Goal: Information Seeking & Learning: Check status

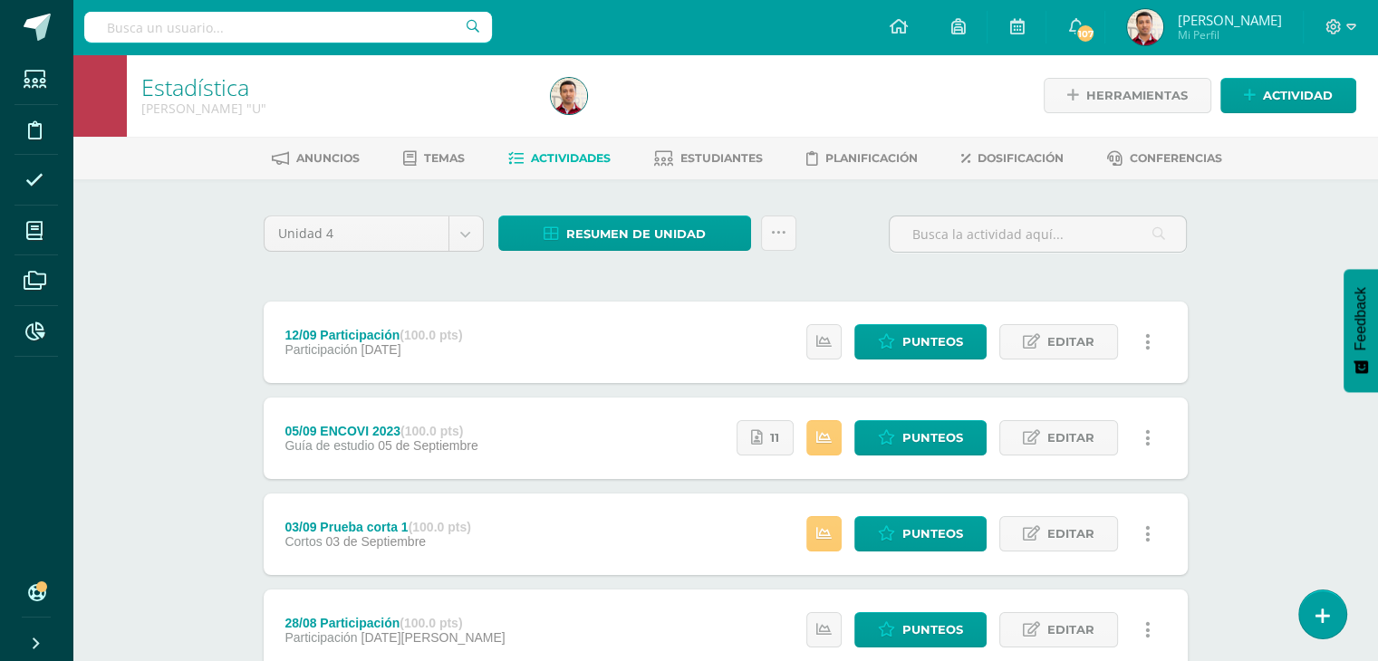
click at [201, 364] on div "Estadística [PERSON_NAME] "U" Herramientas Detalle de asistencias Actividad Anu…" at bounding box center [724, 566] width 1305 height 1025
click at [199, 300] on div "Estadística [PERSON_NAME] "U" Herramientas Detalle de asistencias Actividad Anu…" at bounding box center [724, 566] width 1305 height 1025
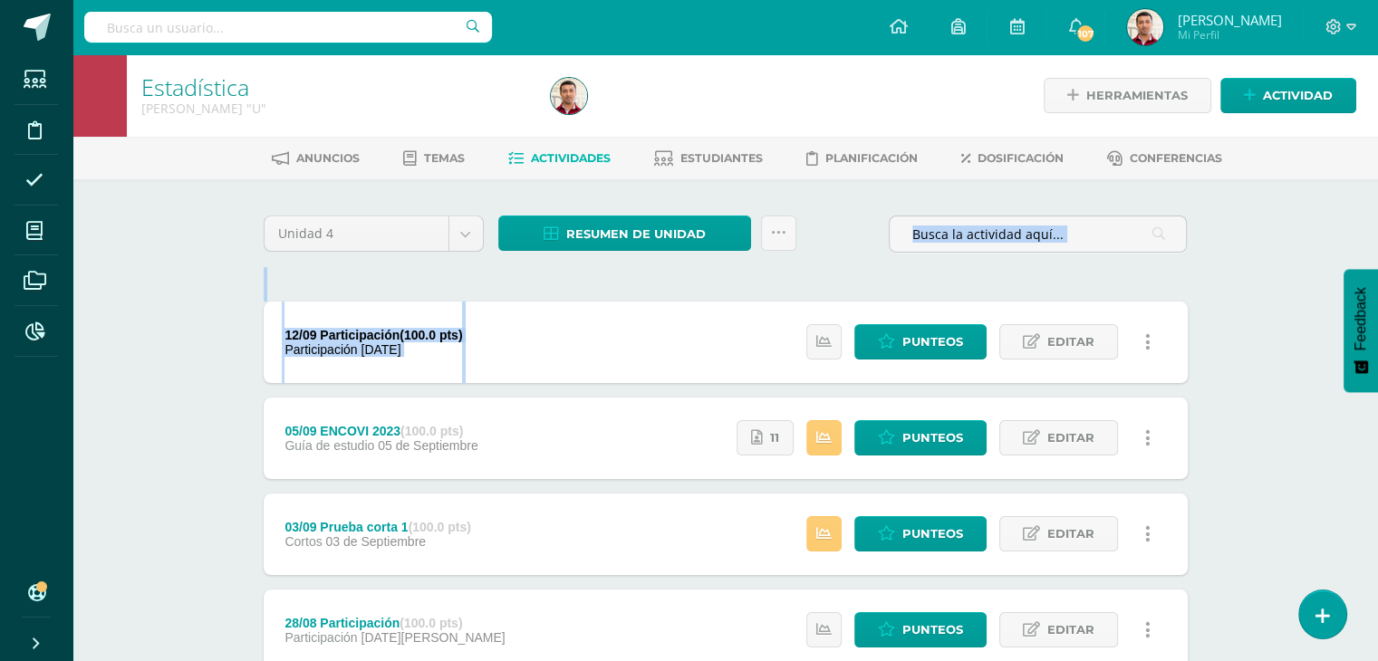
drag, startPoint x: 904, startPoint y: 262, endPoint x: 1157, endPoint y: 312, distance: 257.6
click at [1157, 312] on div "Unidad 4 Unidad 1 Unidad 2 Unidad 3 Unidad 4 Resumen de unidad Descargar como H…" at bounding box center [725, 630] width 938 height 828
click at [648, 298] on div "Unidad 4 Unidad 1 Unidad 2 Unidad 3 Unidad 4 Resumen de unidad Descargar como H…" at bounding box center [725, 630] width 938 height 828
drag, startPoint x: 203, startPoint y: 280, endPoint x: 201, endPoint y: 360, distance: 79.7
click at [201, 360] on div "Estadística [PERSON_NAME] "U" Herramientas Detalle de asistencias Actividad Anu…" at bounding box center [724, 566] width 1305 height 1025
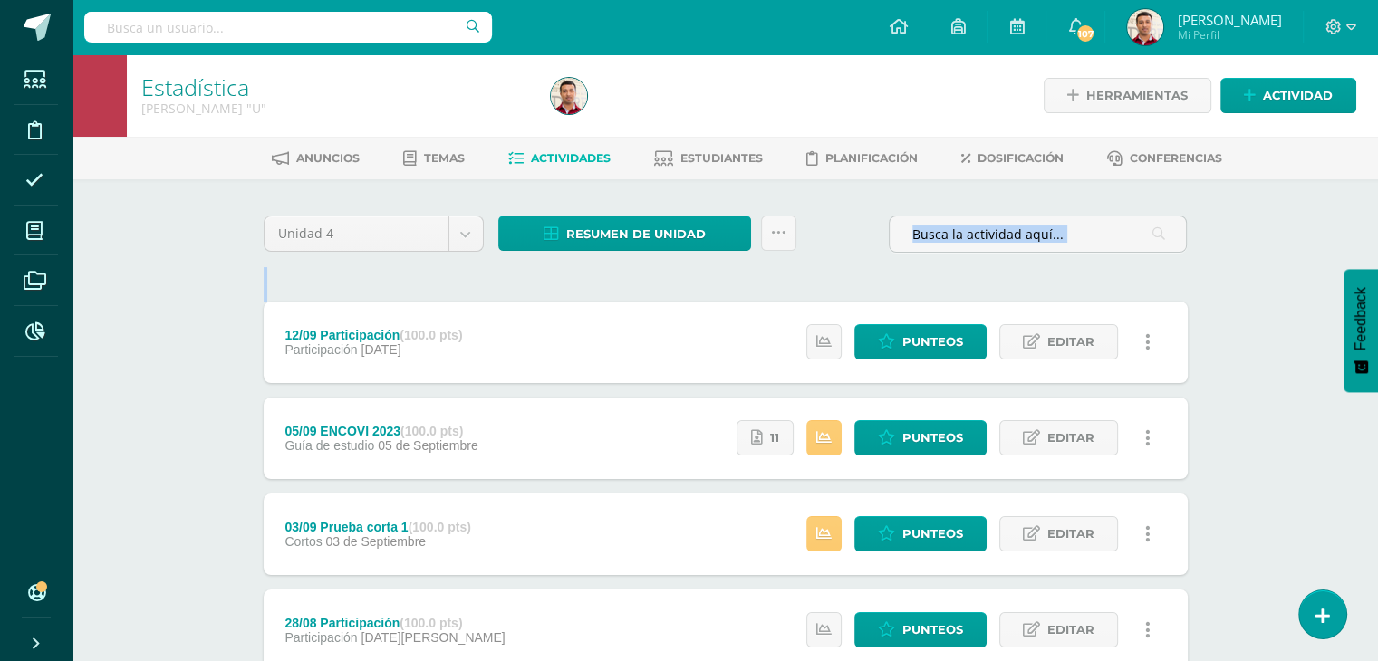
click at [264, 349] on div "12/09 Participación (100.0 pts) Participación [DATE]" at bounding box center [374, 343] width 221 height 82
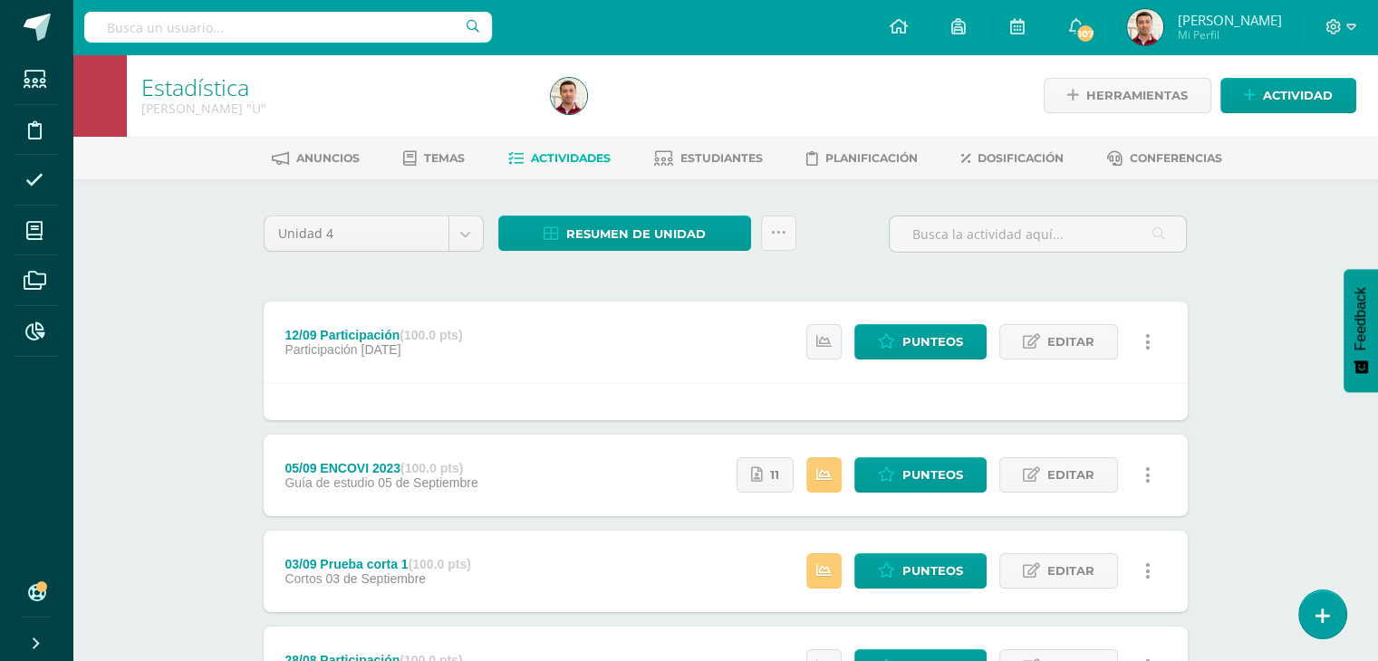
click at [155, 435] on div "Estadística [PERSON_NAME] "U" Herramientas Detalle de asistencias Actividad Anu…" at bounding box center [724, 585] width 1305 height 1063
click at [168, 344] on div "Estadística [PERSON_NAME] "U" Herramientas Detalle de asistencias Actividad Anu…" at bounding box center [724, 585] width 1305 height 1063
click at [170, 342] on div "Estadística [PERSON_NAME] "U" Herramientas Detalle de asistencias Actividad Anu…" at bounding box center [724, 585] width 1305 height 1063
click at [558, 374] on div "12/09 Participación (100.0 pts) Participación [DATE] Estatus de Actividad: 0 Es…" at bounding box center [726, 343] width 924 height 82
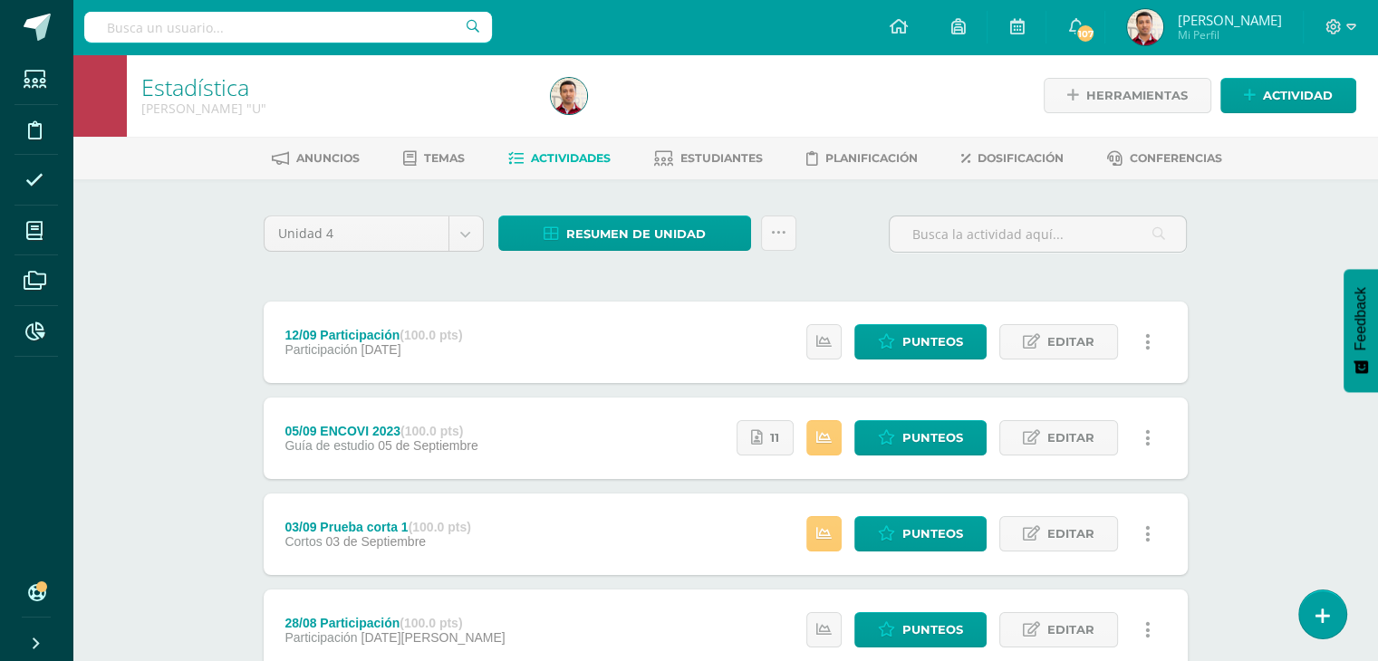
click at [145, 351] on div "Estadística [PERSON_NAME] "U" Herramientas Detalle de asistencias Actividad Anu…" at bounding box center [724, 566] width 1305 height 1025
